Goal: Transaction & Acquisition: Purchase product/service

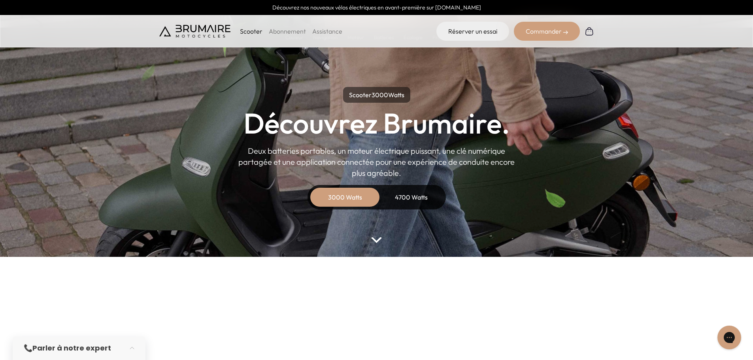
click at [375, 239] on img at bounding box center [376, 240] width 10 height 6
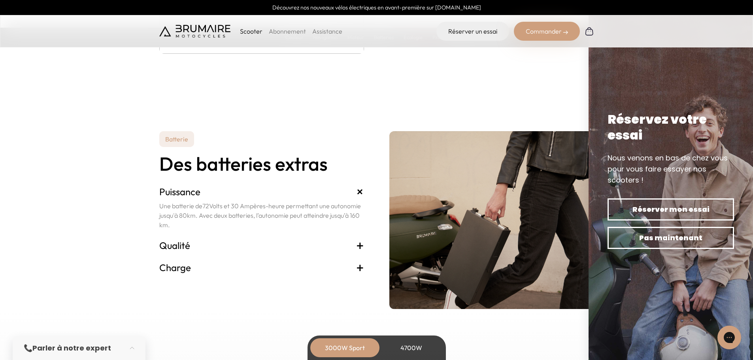
scroll to position [1601, 0]
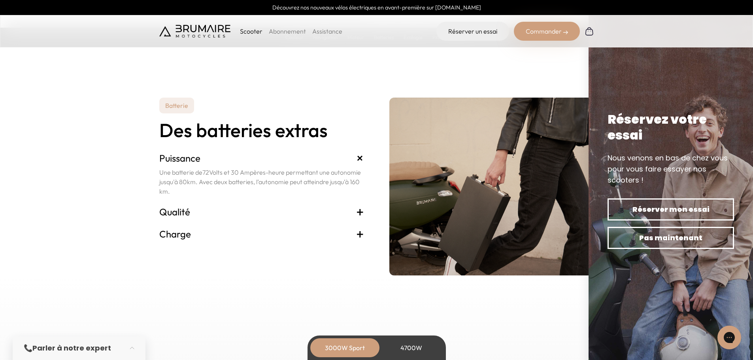
click at [359, 210] on span "+" at bounding box center [360, 212] width 8 height 13
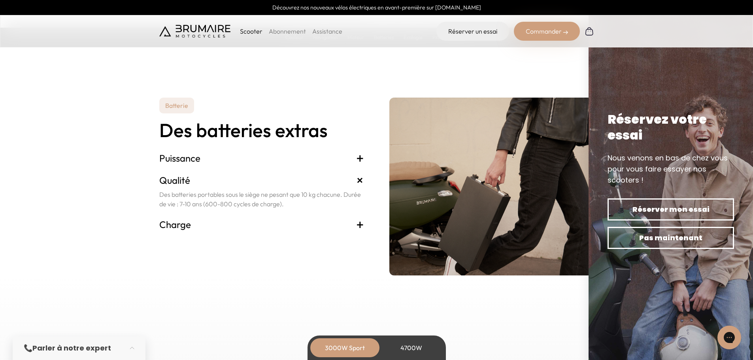
click at [360, 225] on span "+" at bounding box center [360, 224] width 8 height 13
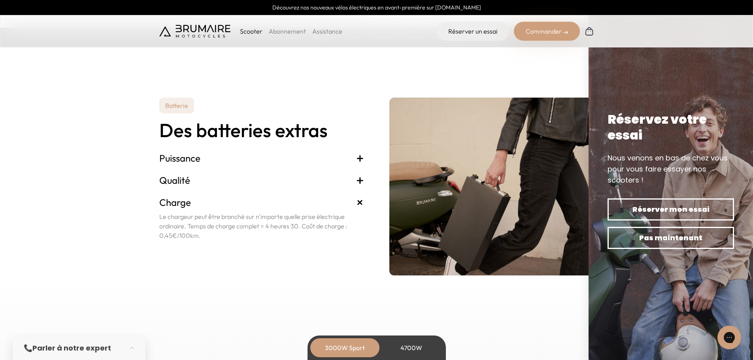
click at [360, 203] on span "+" at bounding box center [360, 202] width 15 height 15
click at [359, 182] on span "+" at bounding box center [360, 180] width 8 height 13
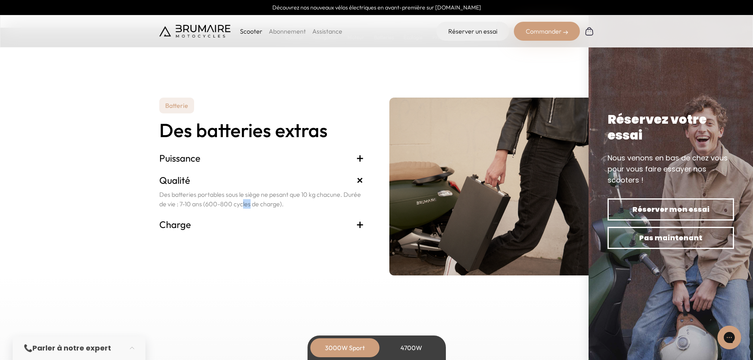
drag, startPoint x: 206, startPoint y: 204, endPoint x: 218, endPoint y: 203, distance: 11.5
click at [218, 203] on p "Des batteries portables sous le siège ne pesant que 10 kg chacune. Durée de vie…" at bounding box center [261, 199] width 205 height 19
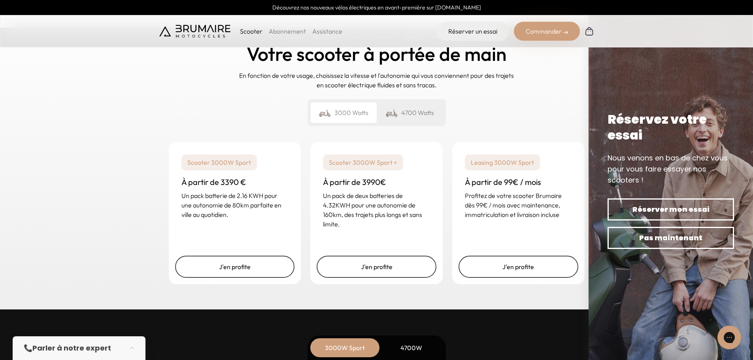
scroll to position [1878, 0]
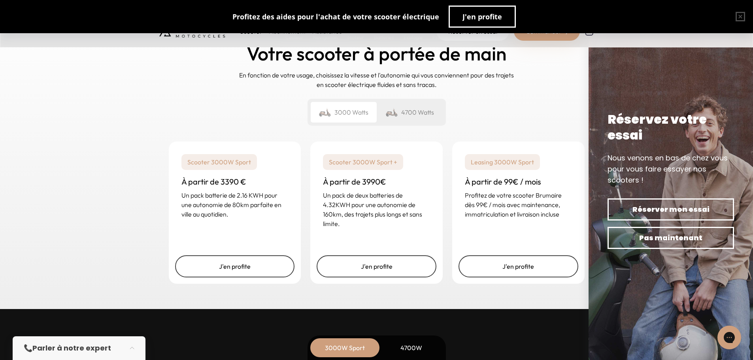
click at [408, 115] on div "4700 Watts" at bounding box center [410, 112] width 66 height 21
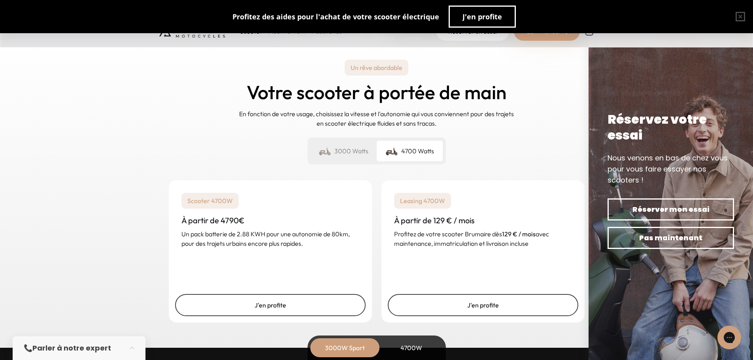
scroll to position [1897, 0]
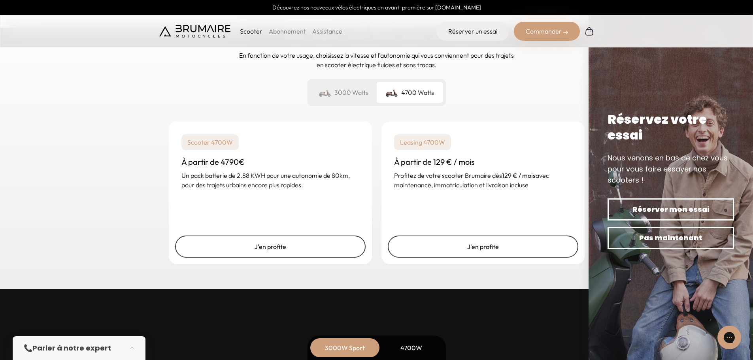
click at [350, 92] on div "3000 Watts" at bounding box center [344, 92] width 66 height 21
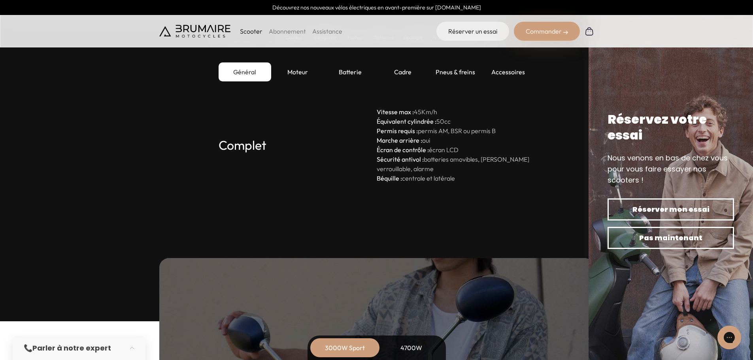
scroll to position [2214, 0]
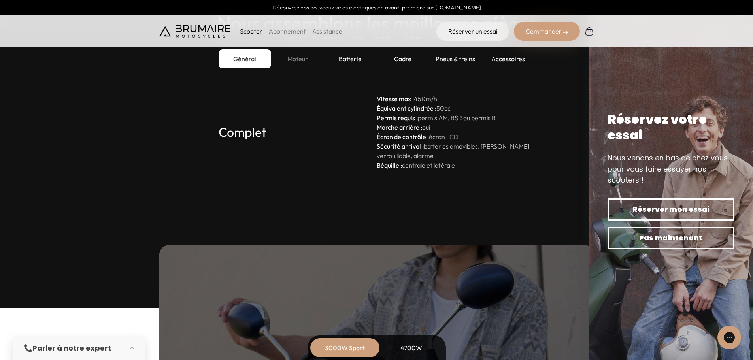
click at [297, 57] on div "Moteur" at bounding box center [297, 58] width 53 height 19
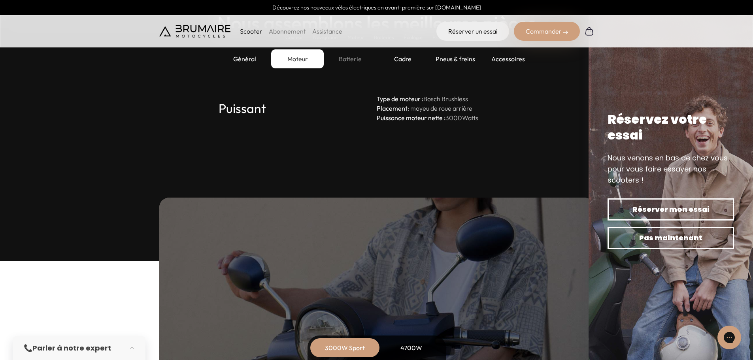
click at [351, 55] on div "Batterie" at bounding box center [350, 58] width 53 height 19
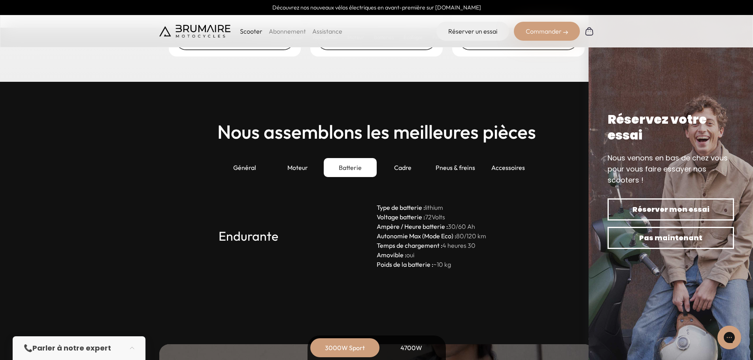
scroll to position [2095, 0]
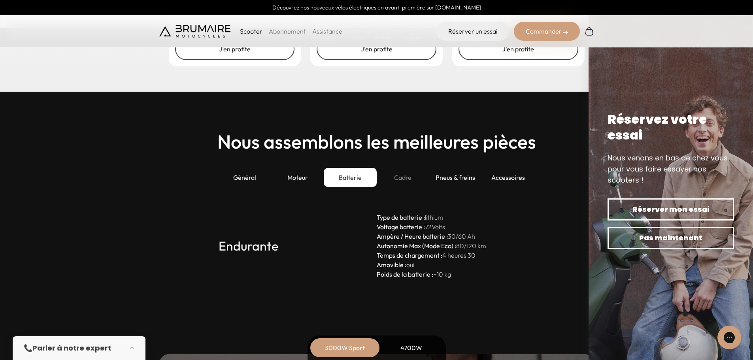
click at [398, 177] on div "Cadre" at bounding box center [403, 177] width 53 height 19
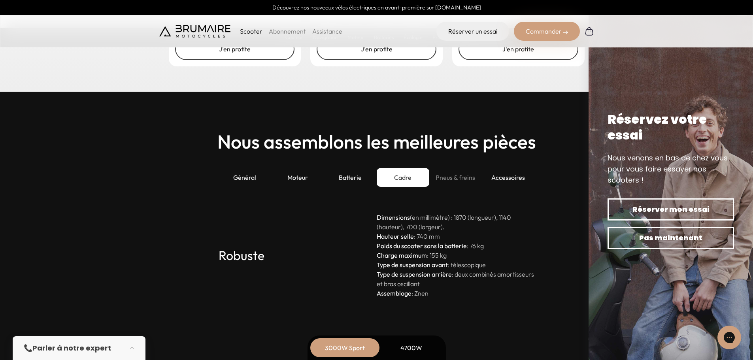
click at [452, 177] on div "Pneus & freins" at bounding box center [455, 177] width 53 height 19
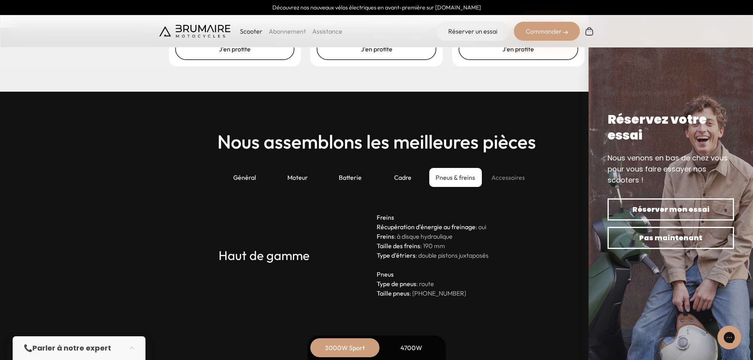
click at [502, 172] on div "Accessoires" at bounding box center [508, 177] width 53 height 19
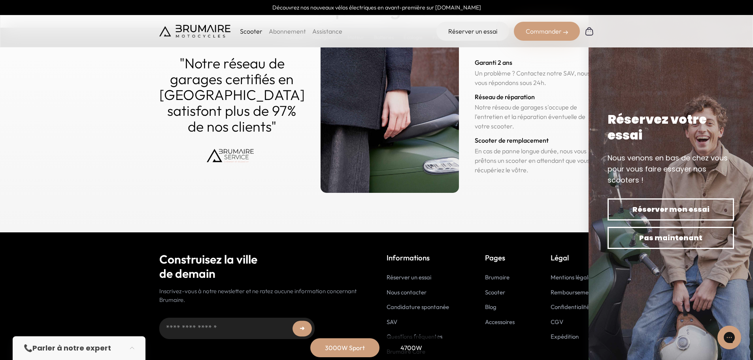
scroll to position [3839, 0]
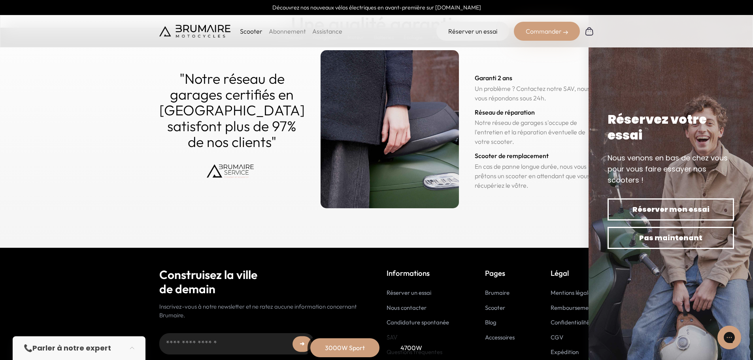
click at [402, 346] on div "4700W" at bounding box center [411, 347] width 63 height 19
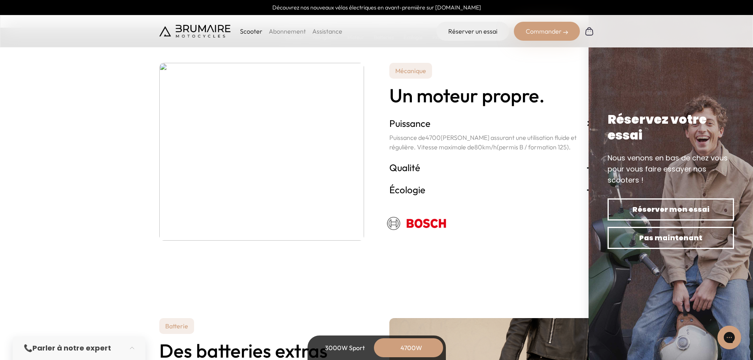
scroll to position [1462, 0]
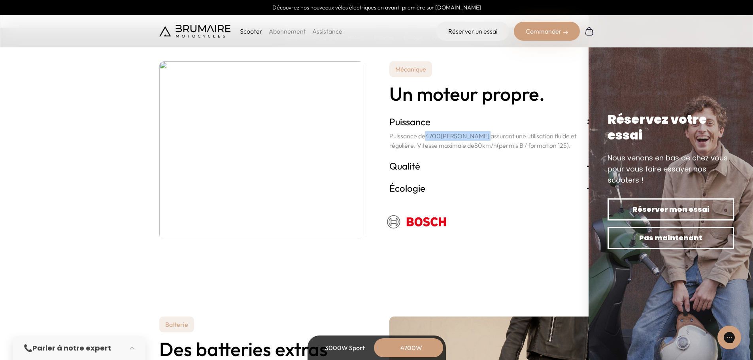
drag, startPoint x: 427, startPoint y: 136, endPoint x: 472, endPoint y: 138, distance: 45.1
click at [472, 138] on p "Puissance de 4700 Watts assurant une utilisation fluide et régulière. Vitesse m…" at bounding box center [491, 140] width 205 height 19
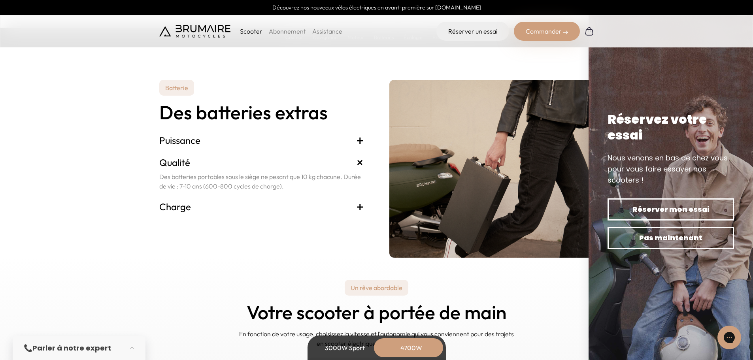
scroll to position [1700, 0]
click at [361, 208] on span "+" at bounding box center [360, 206] width 8 height 13
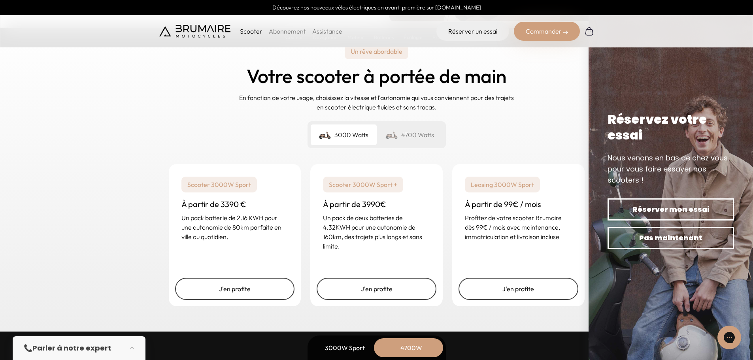
scroll to position [1937, 0]
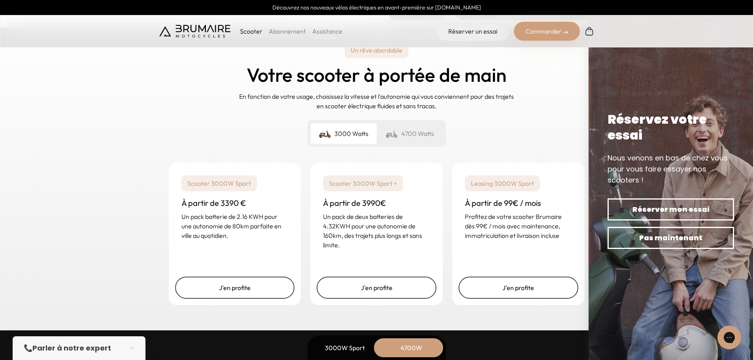
click at [406, 136] on div "4700 Watts" at bounding box center [410, 133] width 66 height 21
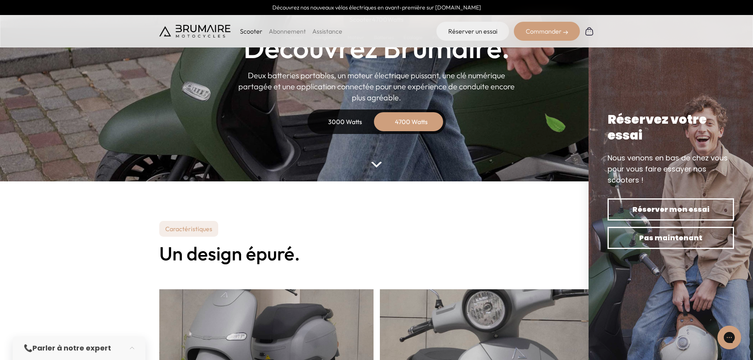
scroll to position [0, 0]
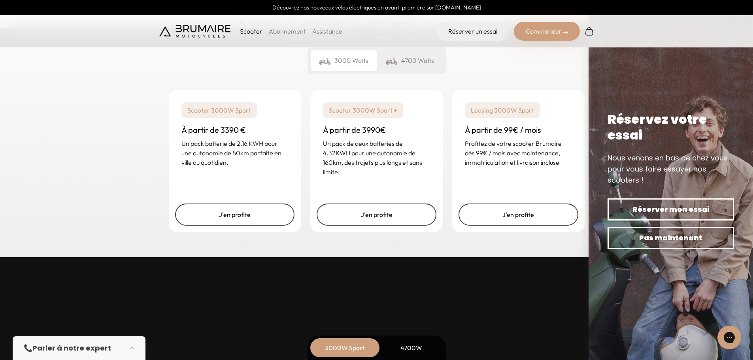
scroll to position [1937, 0]
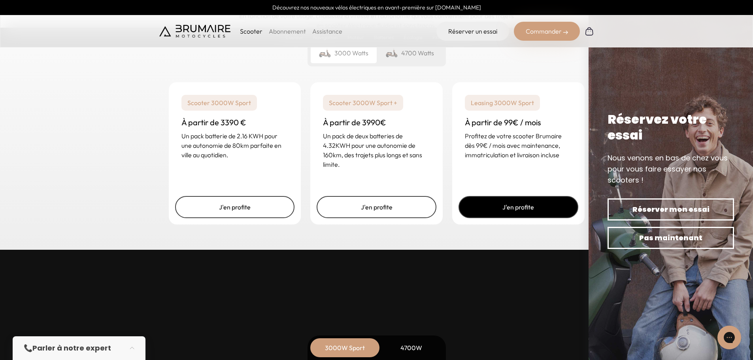
click at [514, 202] on link "J'en profite" at bounding box center [519, 207] width 120 height 22
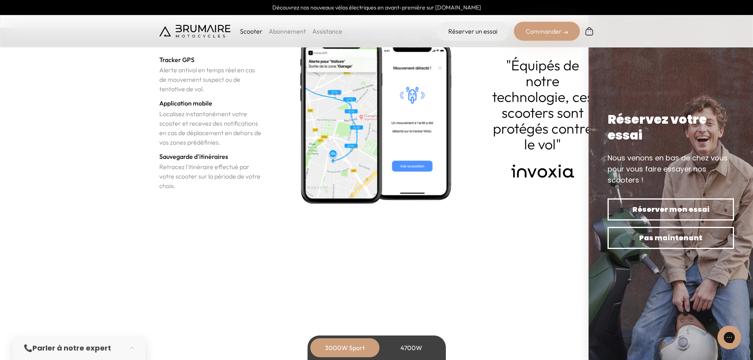
scroll to position [2767, 0]
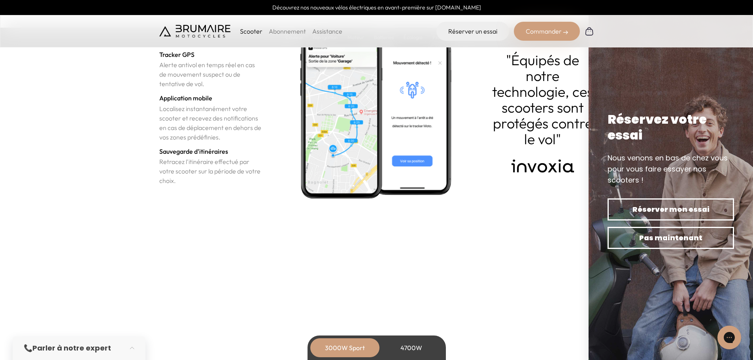
click at [536, 38] on div "Commander" at bounding box center [547, 31] width 66 height 19
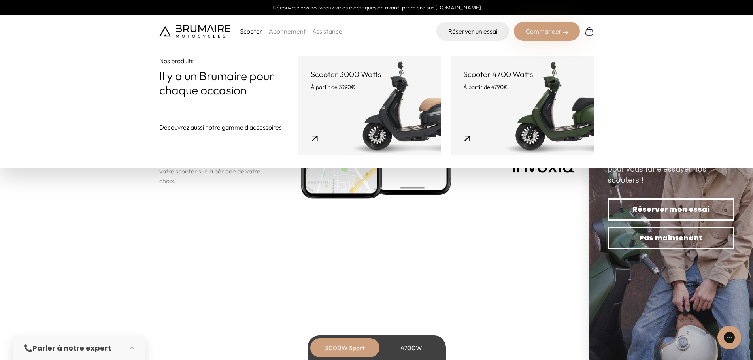
click at [401, 106] on link "Scooter 3000 Watts À partir de 3390€" at bounding box center [369, 105] width 143 height 99
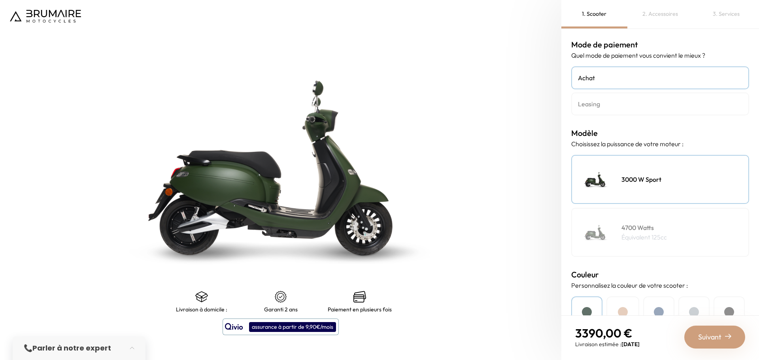
click at [606, 105] on h4 "Leasing" at bounding box center [660, 103] width 164 height 9
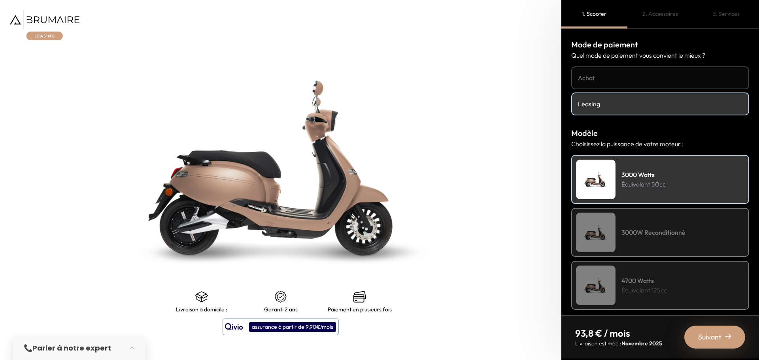
click at [607, 77] on h4 "Achat" at bounding box center [660, 77] width 164 height 9
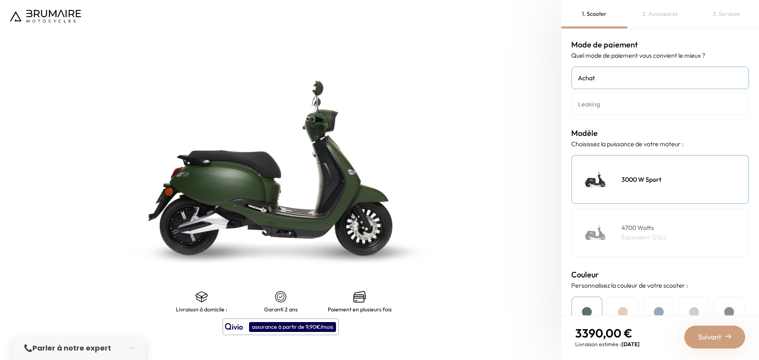
click at [611, 100] on h4 "Leasing" at bounding box center [660, 103] width 164 height 9
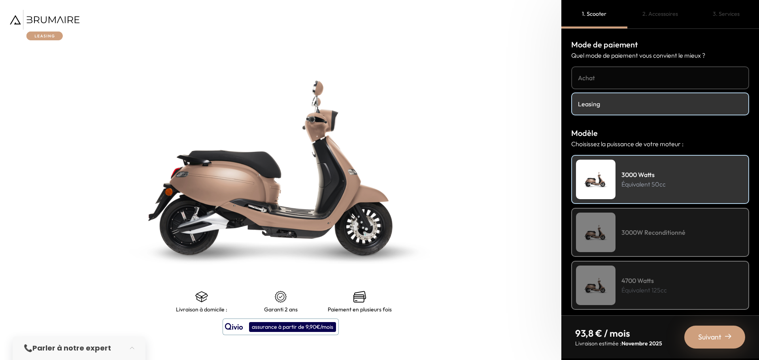
click at [607, 74] on h4 "Achat" at bounding box center [660, 77] width 164 height 9
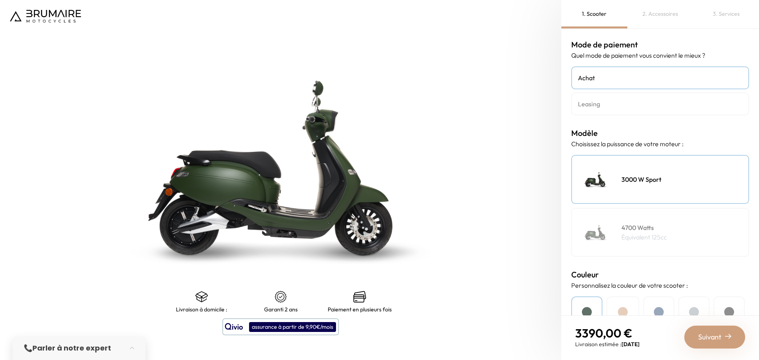
click at [609, 102] on h4 "Leasing" at bounding box center [660, 103] width 164 height 9
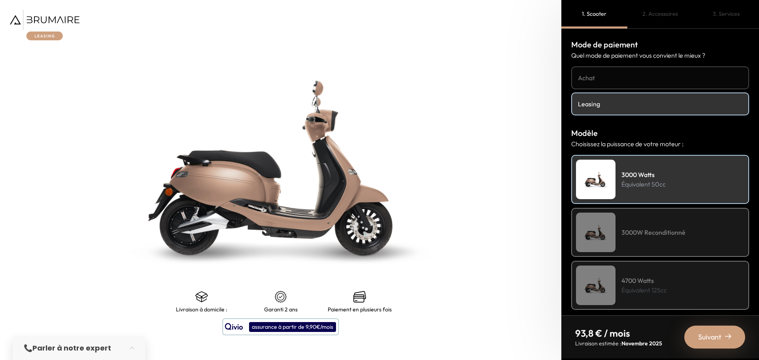
click at [619, 219] on div "3000W Reconditionné" at bounding box center [660, 232] width 178 height 49
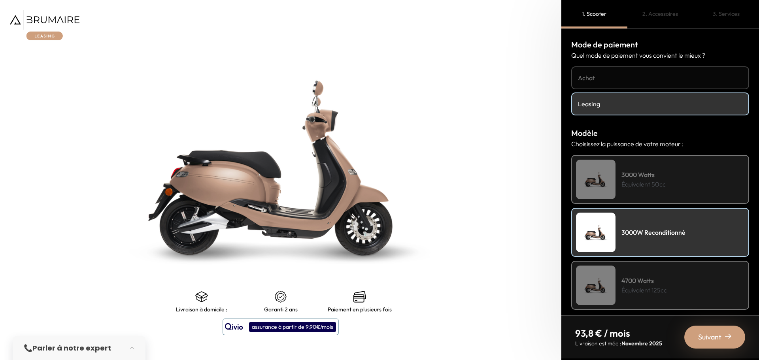
click at [621, 276] on div "4700 Watts Équivalent 125cc" at bounding box center [660, 285] width 178 height 49
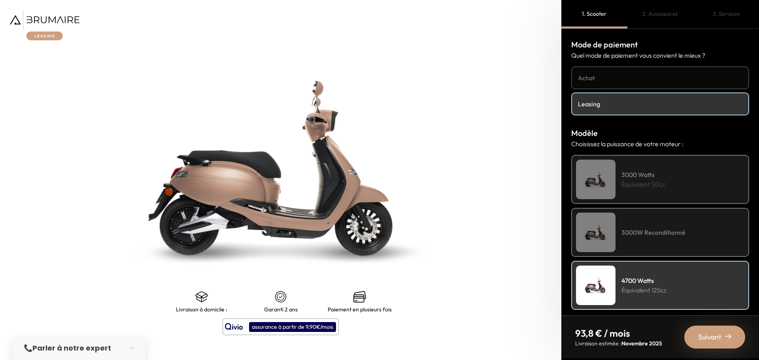
click at [620, 178] on div "3000 Watts Équivalent 50cc" at bounding box center [660, 179] width 178 height 49
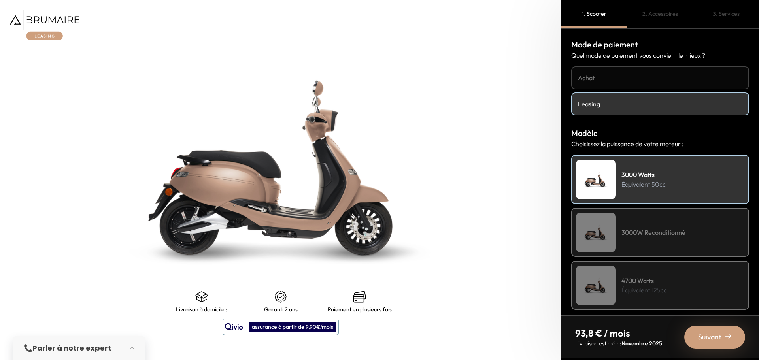
click at [624, 231] on h4 "3000W Reconditionné" at bounding box center [653, 232] width 64 height 9
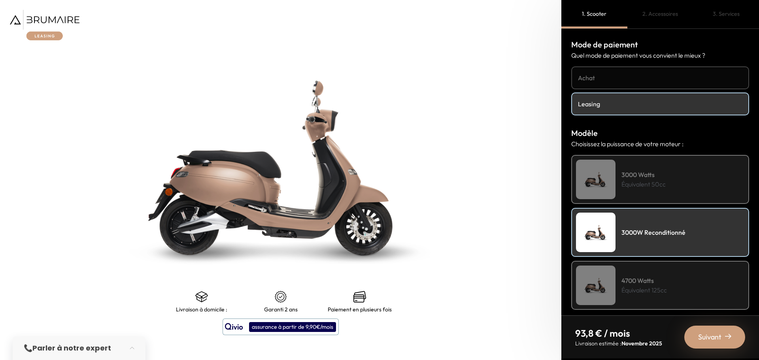
click at [619, 279] on div "4700 Watts Équivalent 125cc" at bounding box center [660, 285] width 178 height 49
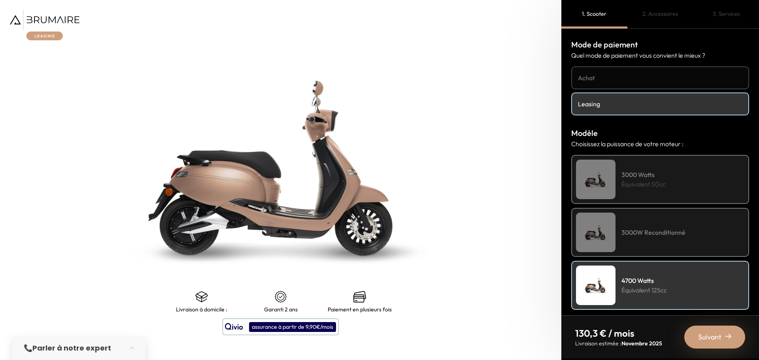
click at [619, 77] on h4 "Achat" at bounding box center [660, 77] width 164 height 9
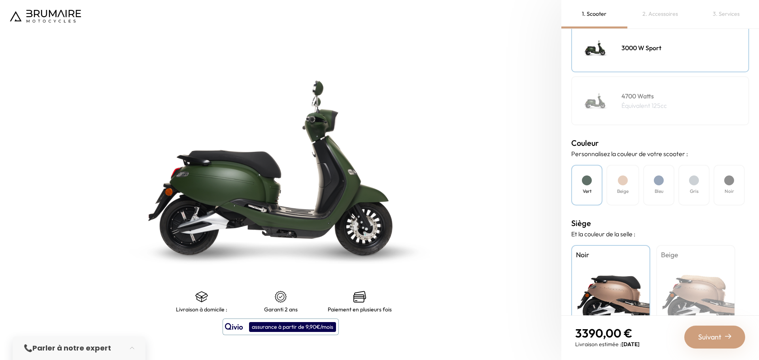
scroll to position [119, 0]
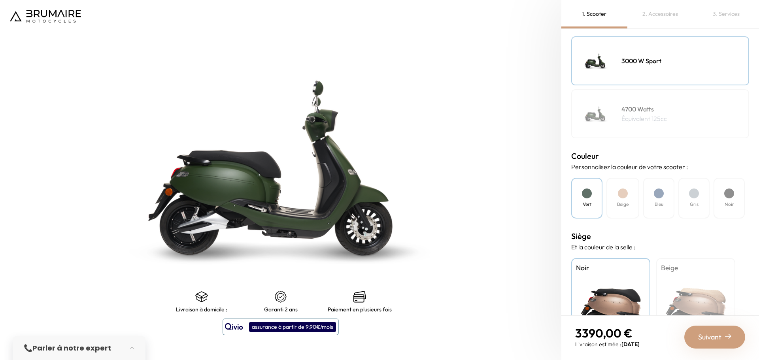
click at [628, 201] on h4 "Beige" at bounding box center [622, 204] width 11 height 7
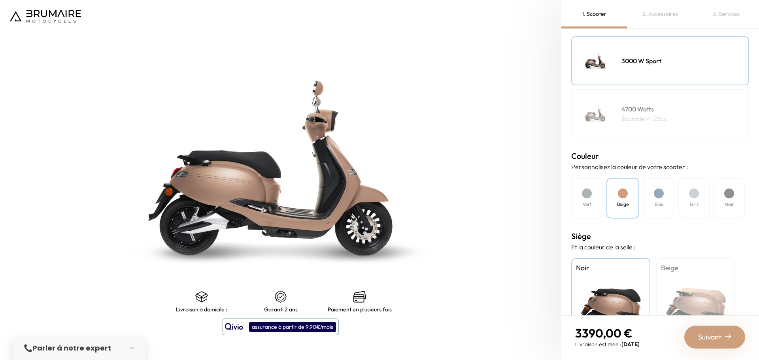
click at [663, 193] on div at bounding box center [659, 194] width 10 height 10
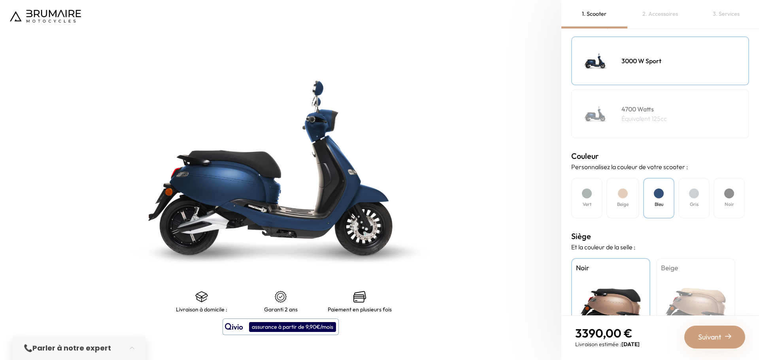
click at [695, 191] on div at bounding box center [694, 194] width 10 height 10
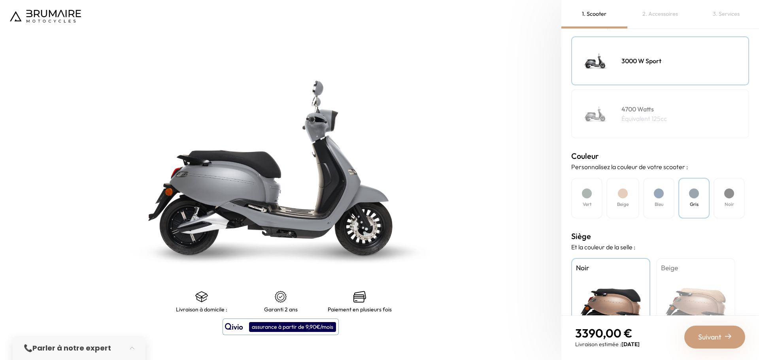
click at [734, 192] on div "Noir" at bounding box center [728, 198] width 31 height 41
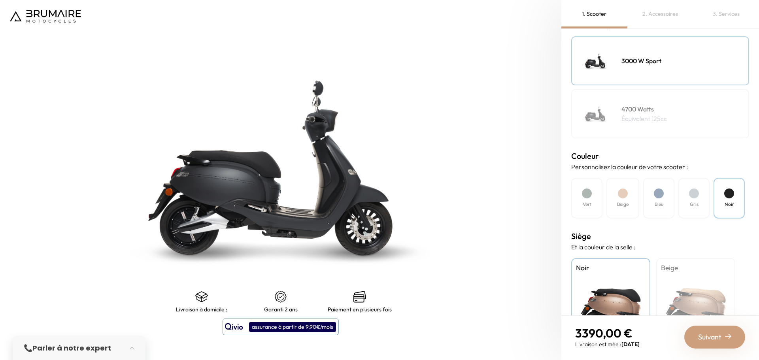
click at [666, 198] on div "Bleu" at bounding box center [658, 198] width 31 height 41
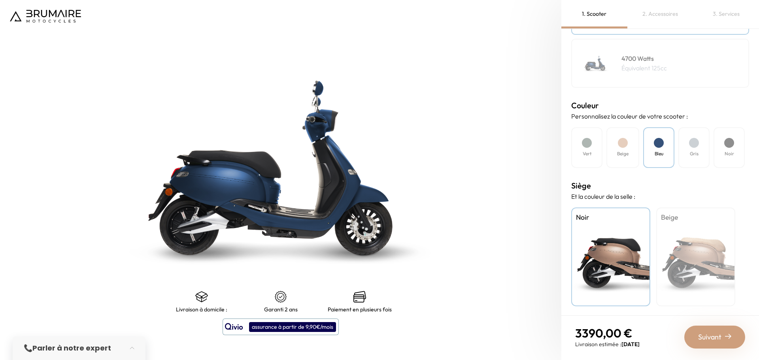
scroll to position [170, 0]
click at [689, 238] on div "Beige" at bounding box center [695, 256] width 79 height 99
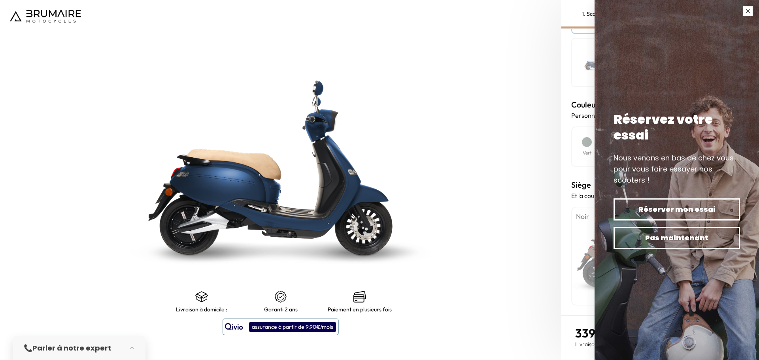
click at [747, 9] on button "button" at bounding box center [748, 11] width 22 height 22
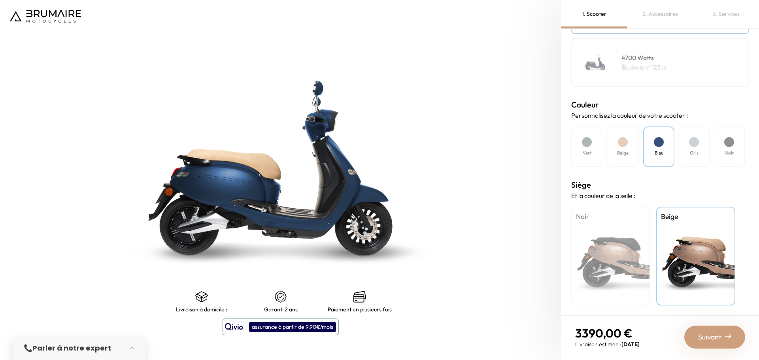
drag, startPoint x: 598, startPoint y: 267, endPoint x: 628, endPoint y: 263, distance: 30.3
click at [599, 267] on div "Noir" at bounding box center [610, 256] width 79 height 99
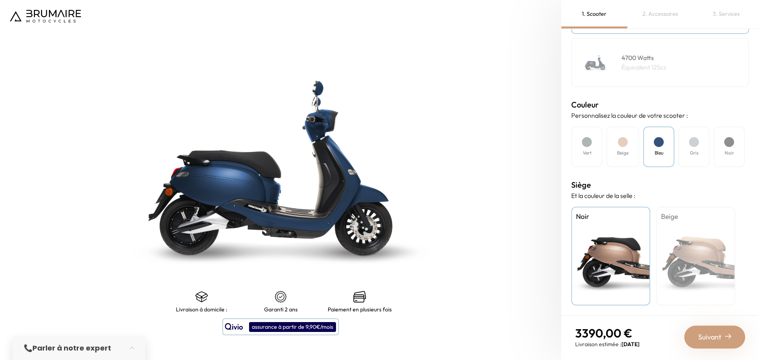
click at [686, 253] on div "Beige" at bounding box center [695, 256] width 79 height 99
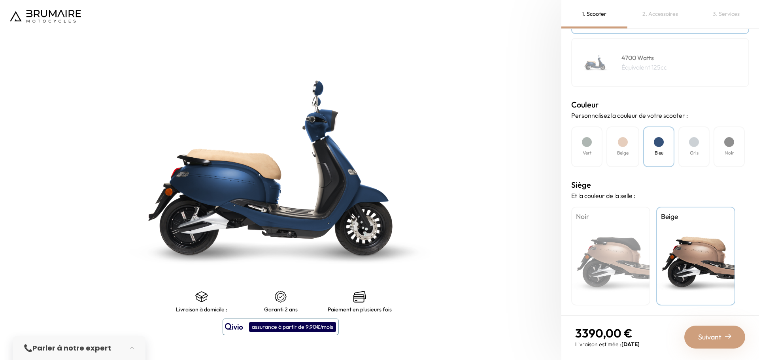
click at [617, 254] on div "Noir" at bounding box center [610, 256] width 79 height 99
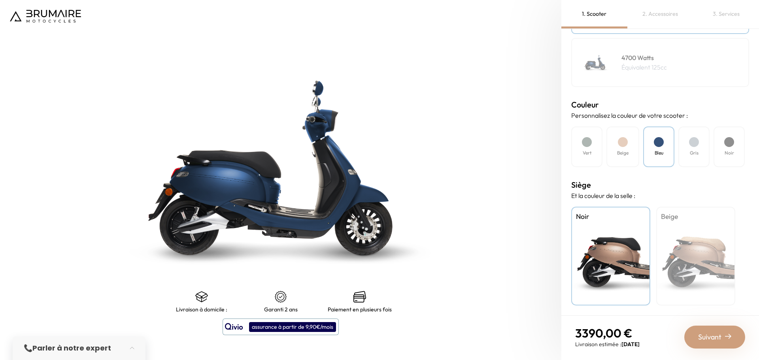
click at [698, 144] on div at bounding box center [694, 142] width 10 height 10
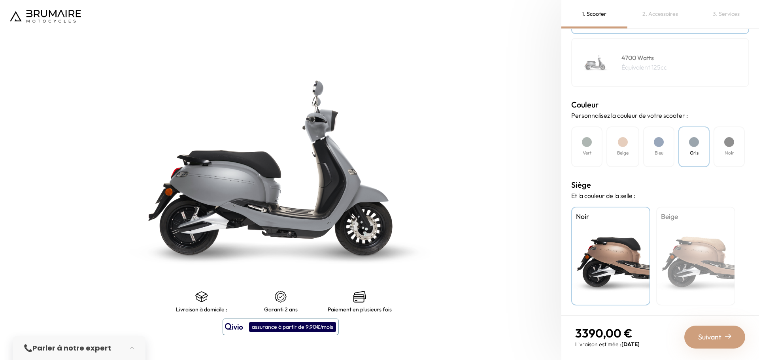
click at [625, 145] on div at bounding box center [623, 142] width 10 height 10
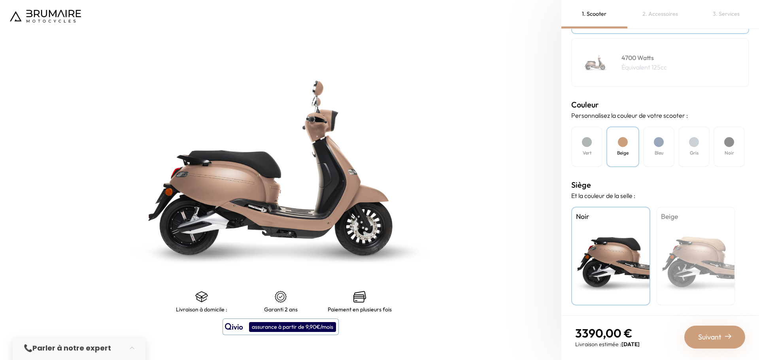
click at [646, 143] on div "Bleu" at bounding box center [658, 146] width 31 height 41
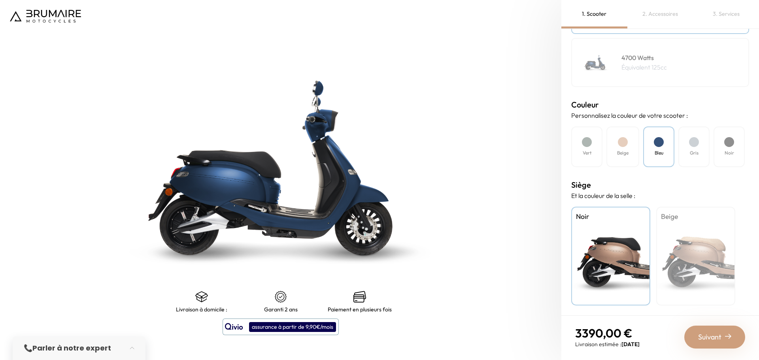
click at [590, 148] on div "Vert" at bounding box center [586, 146] width 31 height 41
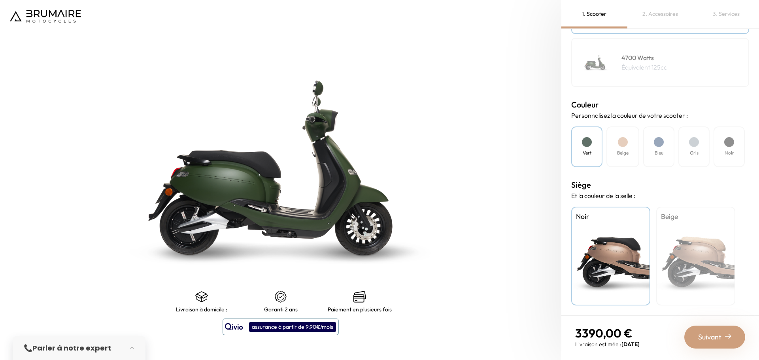
click at [728, 143] on div at bounding box center [729, 142] width 10 height 10
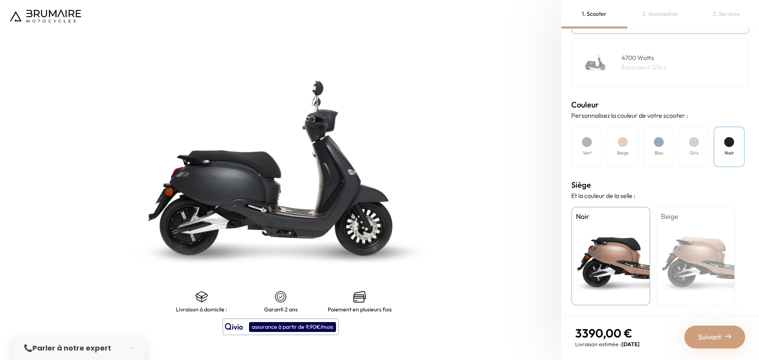
click at [593, 146] on div "Vert" at bounding box center [586, 146] width 31 height 41
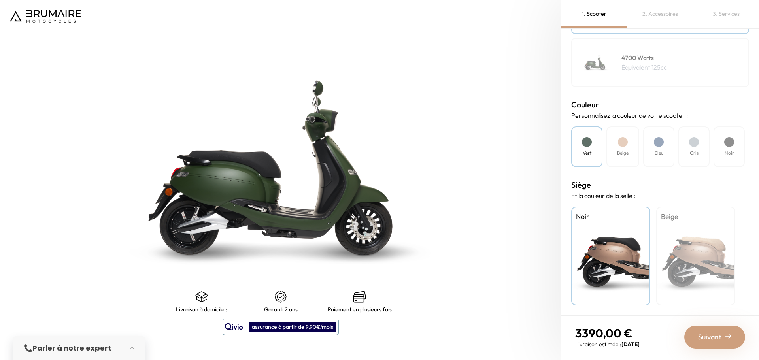
click at [610, 144] on div "Beige" at bounding box center [622, 146] width 33 height 41
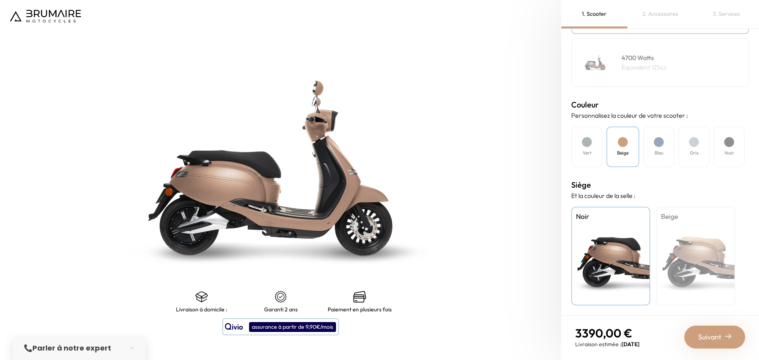
click at [653, 145] on div "Bleu" at bounding box center [658, 146] width 31 height 41
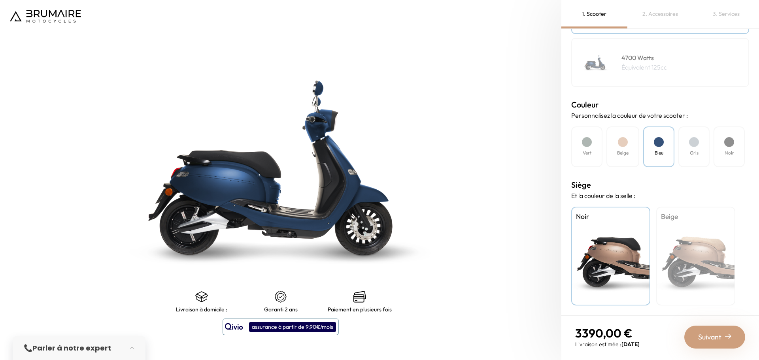
click at [728, 340] on div "Suivant" at bounding box center [714, 337] width 61 height 23
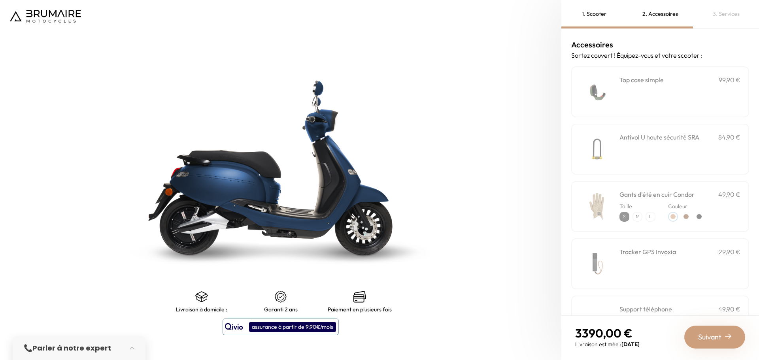
click at [653, 85] on div "**********" at bounding box center [679, 92] width 121 height 34
click at [636, 215] on p "M" at bounding box center [637, 217] width 8 height 8
click at [647, 142] on div "Antivol U haute sécurité SRA 84,90 €" at bounding box center [679, 149] width 121 height 34
click at [630, 194] on h3 "Gants d'été en cuir Condor" at bounding box center [656, 194] width 75 height 9
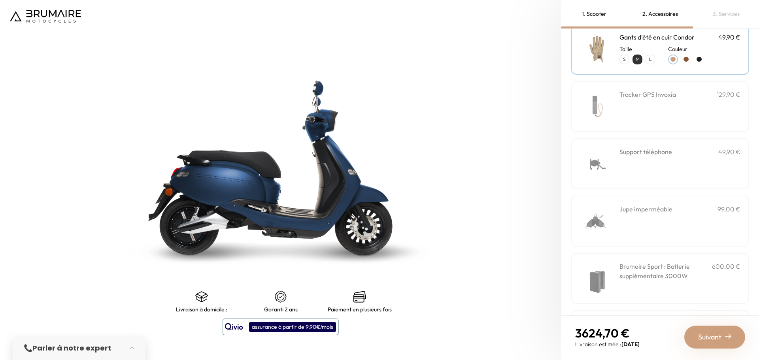
scroll to position [158, 0]
click at [653, 217] on div "Jupe imperméable 99,00 €" at bounding box center [679, 221] width 121 height 34
click at [654, 218] on div "Jupe imperméable 99,00 €" at bounding box center [679, 221] width 121 height 34
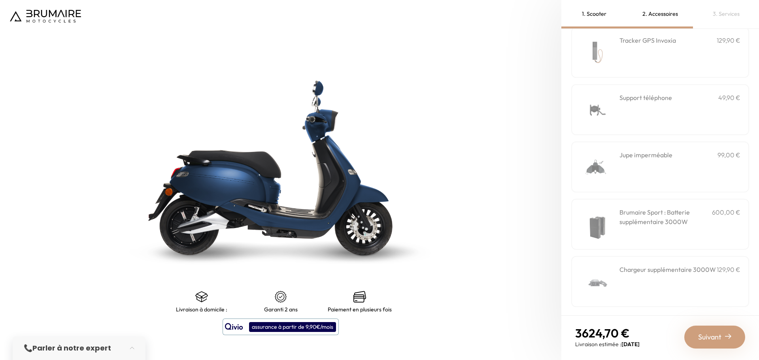
scroll to position [213, 0]
click at [653, 273] on h3 "Chargeur supplémentaire 3000W" at bounding box center [667, 267] width 96 height 9
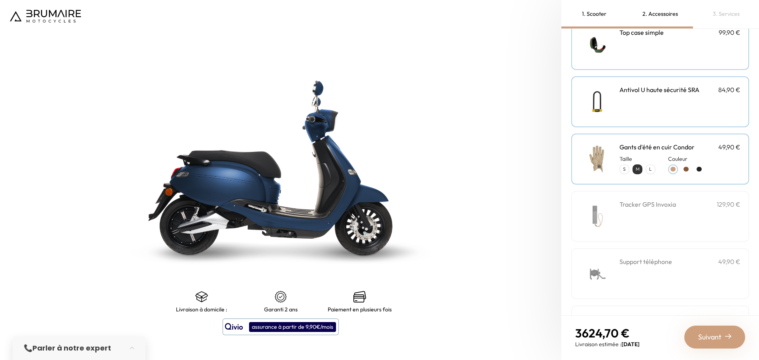
scroll to position [119, 0]
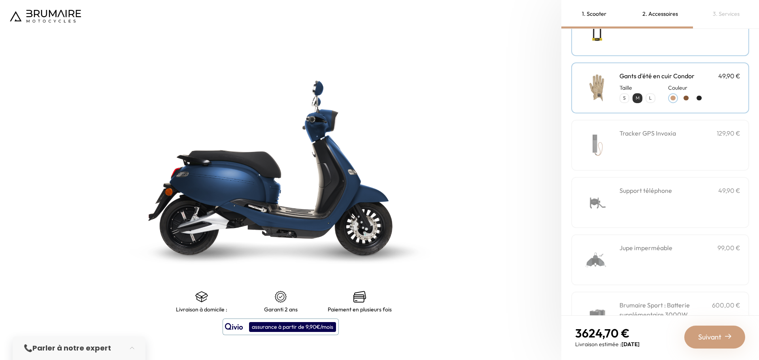
click at [640, 187] on h3 "Support téléphone" at bounding box center [645, 190] width 53 height 9
click at [648, 202] on div "Support téléphone 49,90 €" at bounding box center [679, 203] width 121 height 34
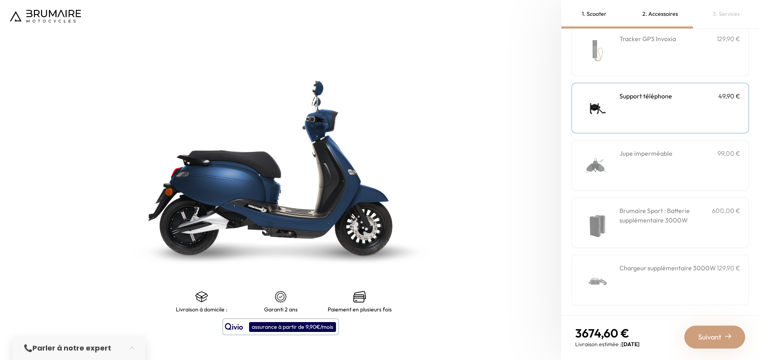
scroll to position [0, 0]
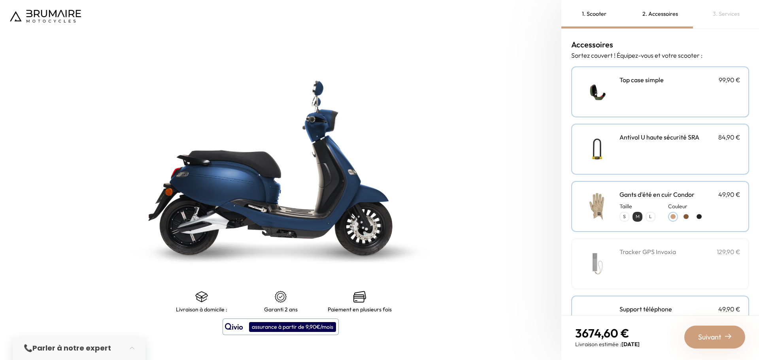
click at [220, 186] on img at bounding box center [281, 168] width 702 height 450
click at [36, 16] on img at bounding box center [45, 16] width 71 height 13
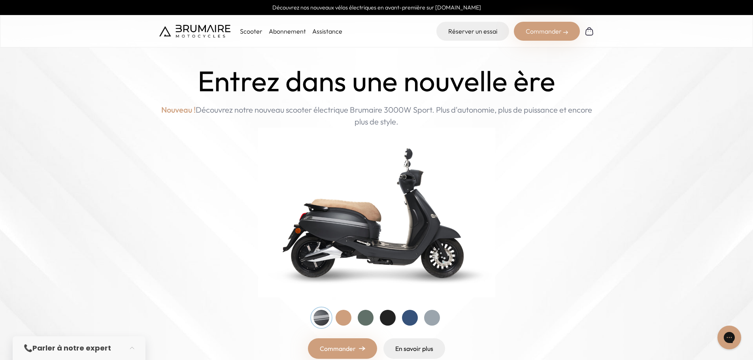
click at [546, 26] on div "Commander" at bounding box center [547, 31] width 66 height 19
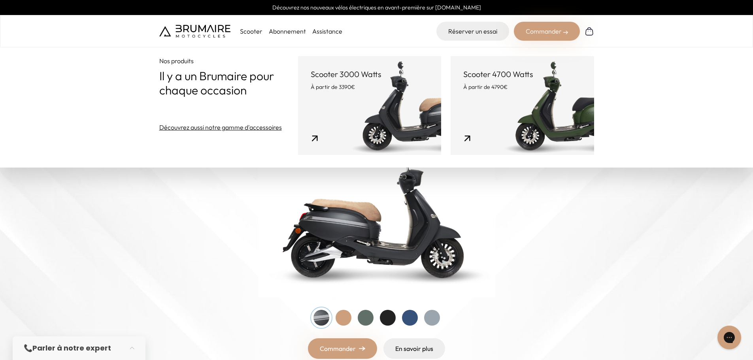
click at [511, 83] on p "À partir de 4790€" at bounding box center [522, 87] width 118 height 8
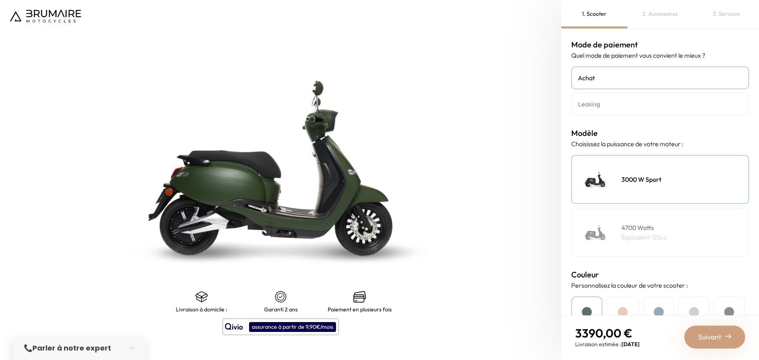
click at [656, 229] on h4 "4700 Watts" at bounding box center [643, 227] width 45 height 9
click at [656, 13] on div "2. Accessoires" at bounding box center [660, 14] width 66 height 28
